Goal: Find contact information: Find contact information

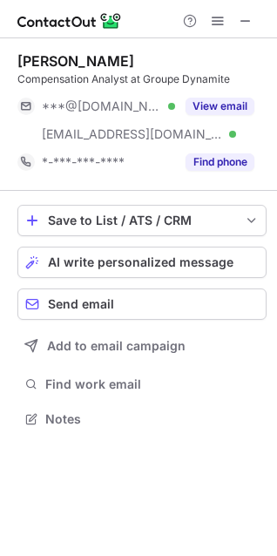
scroll to position [407, 277]
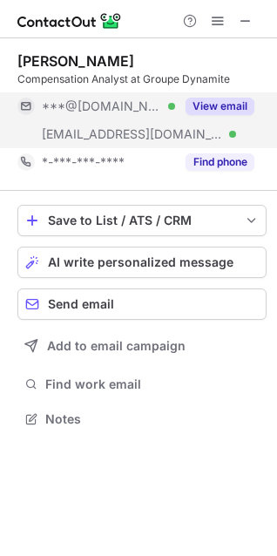
click at [212, 109] on button "View email" at bounding box center [220, 106] width 69 height 17
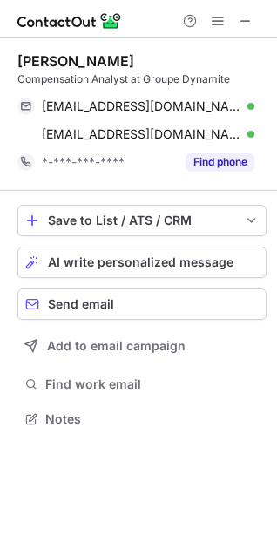
click at [103, 21] on img at bounding box center [69, 20] width 105 height 21
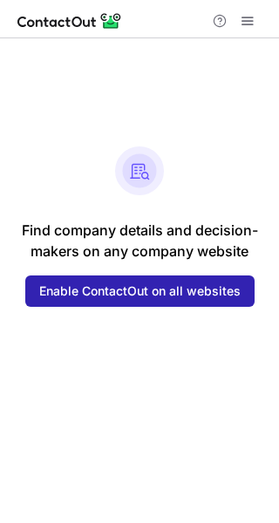
click at [92, 24] on img at bounding box center [69, 20] width 105 height 21
click at [246, 24] on span at bounding box center [247, 21] width 14 height 14
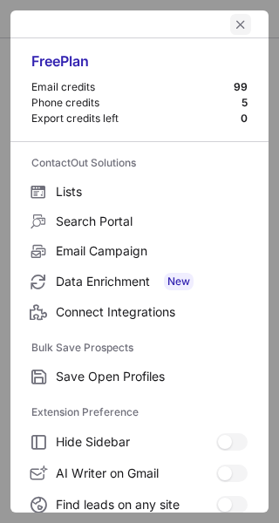
click at [230, 25] on button "left-button" at bounding box center [240, 24] width 21 height 21
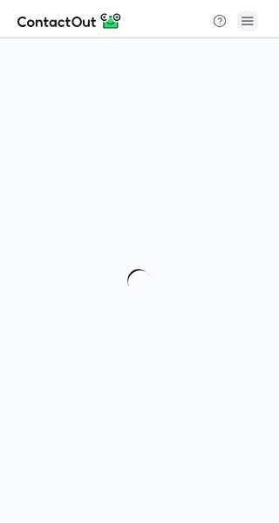
click at [242, 18] on span at bounding box center [247, 21] width 14 height 14
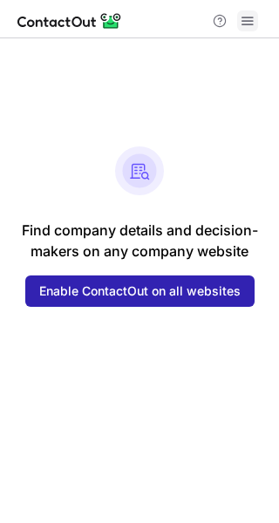
click at [248, 21] on span at bounding box center [247, 21] width 14 height 14
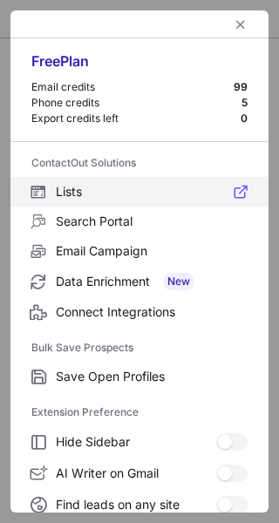
click at [147, 196] on span "Lists" at bounding box center [152, 192] width 192 height 16
